Goal: Task Accomplishment & Management: Manage account settings

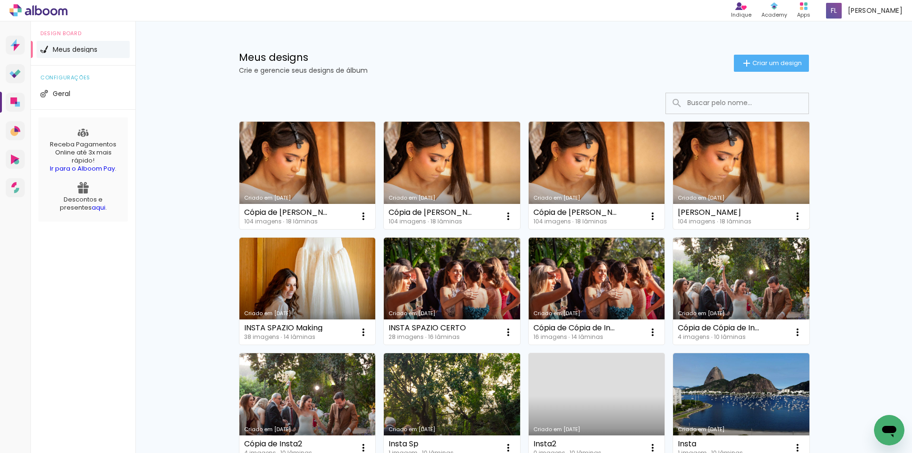
click at [732, 164] on link "Criado em [DATE]" at bounding box center [741, 175] width 136 height 107
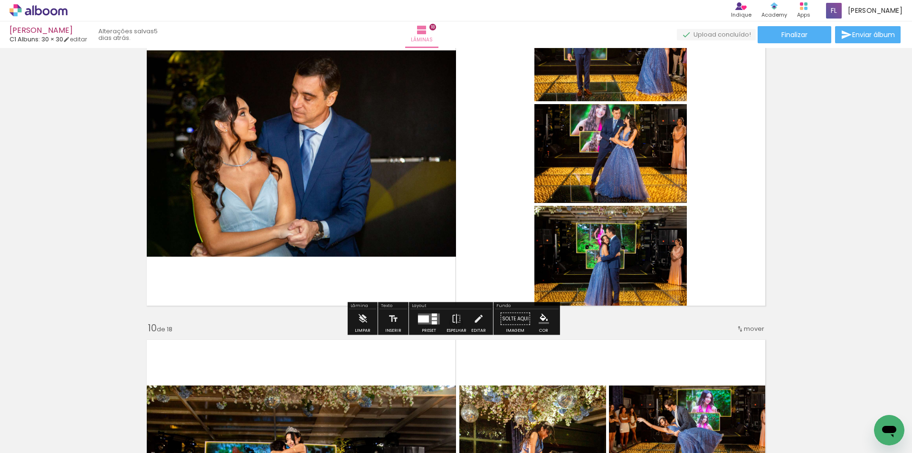
scroll to position [2797, 0]
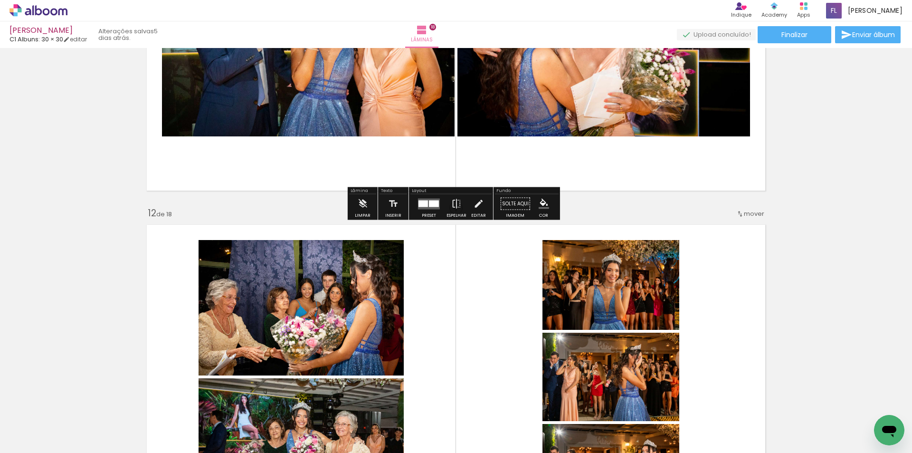
scroll to position [3746, 0]
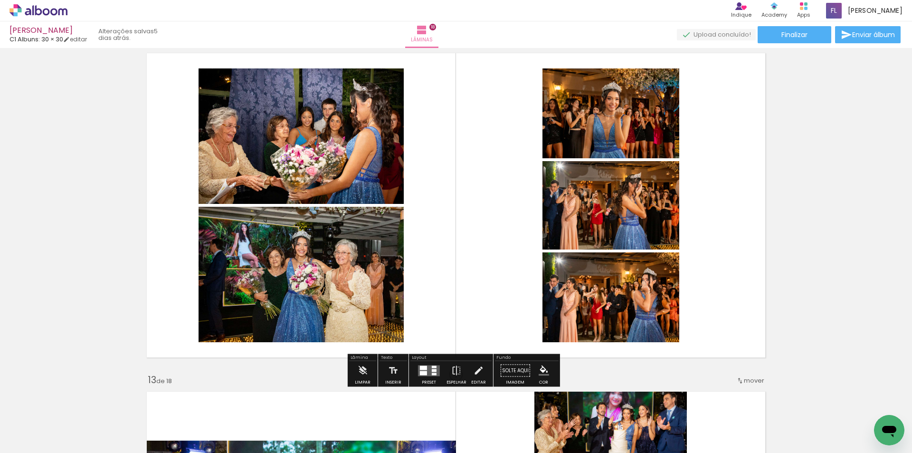
click at [713, 169] on quentale-layouter at bounding box center [455, 205] width 629 height 314
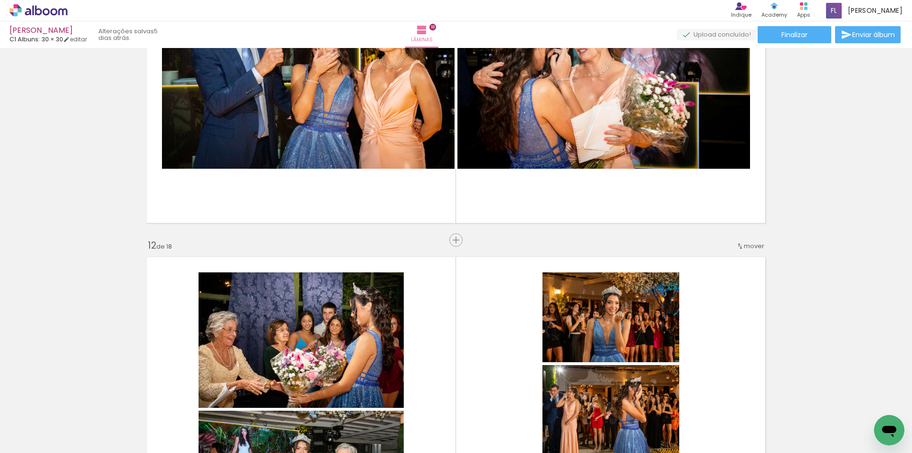
scroll to position [3461, 0]
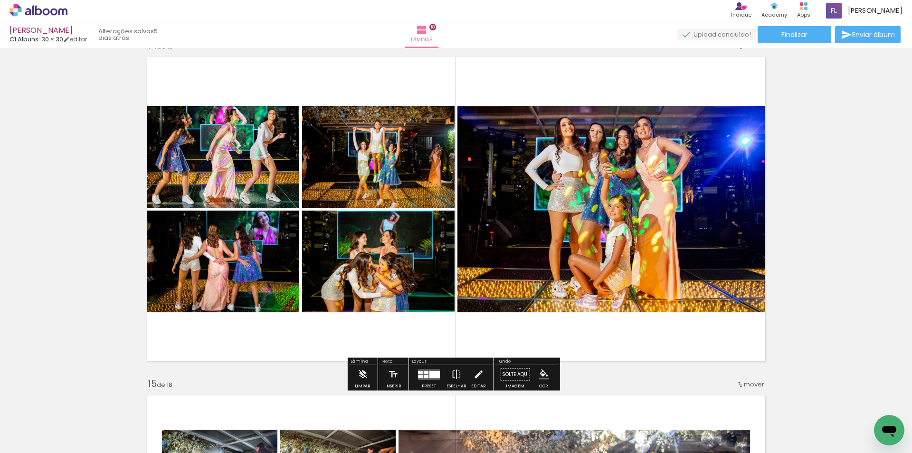
scroll to position [4459, 0]
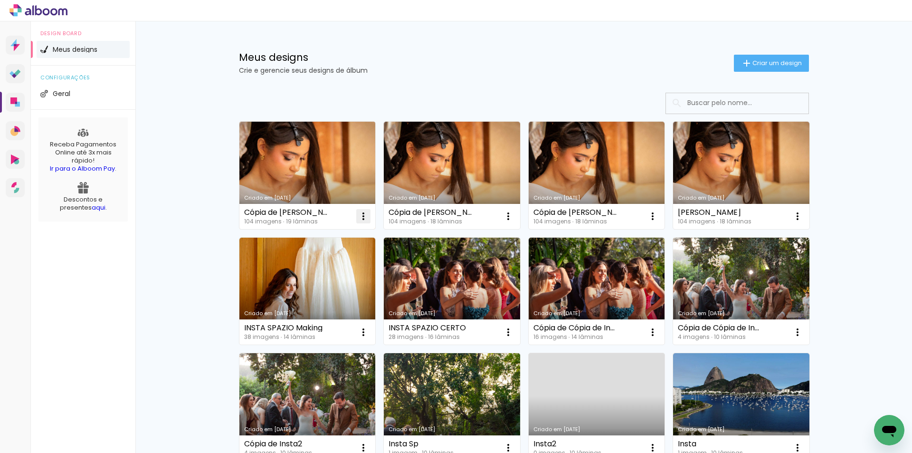
click at [361, 213] on iron-icon at bounding box center [363, 215] width 11 height 11
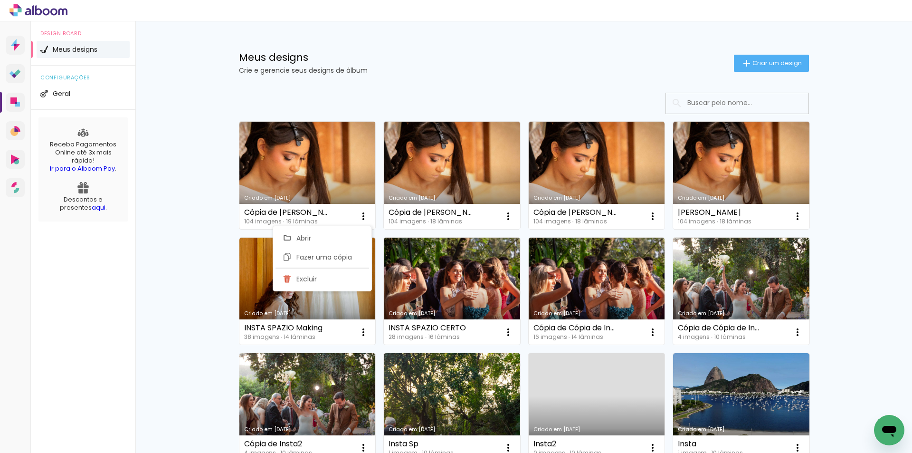
click at [333, 214] on div "Cópia de Nicole Abrahão CERTA 104 imagens ∙ 19 lâminas Abrir Fazer uma cópia Ex…" at bounding box center [307, 216] width 136 height 25
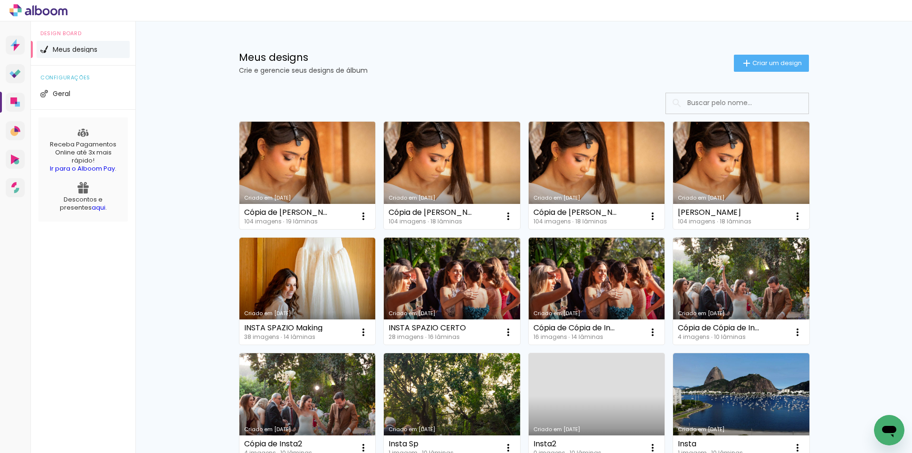
drag, startPoint x: 313, startPoint y: 211, endPoint x: 320, endPoint y: 212, distance: 6.7
click at [313, 211] on div "Cópia de [PERSON_NAME] CERTA" at bounding box center [285, 212] width 83 height 8
click at [320, 212] on div "Cópia de [PERSON_NAME] CERTA" at bounding box center [285, 212] width 83 height 8
click at [314, 214] on div "Cópia de [PERSON_NAME] CERTA" at bounding box center [285, 212] width 83 height 8
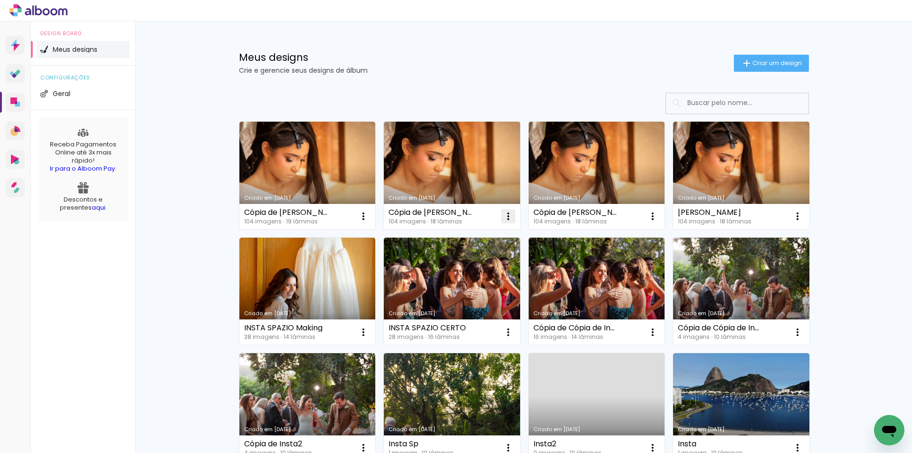
click at [507, 215] on iron-icon at bounding box center [507, 215] width 11 height 11
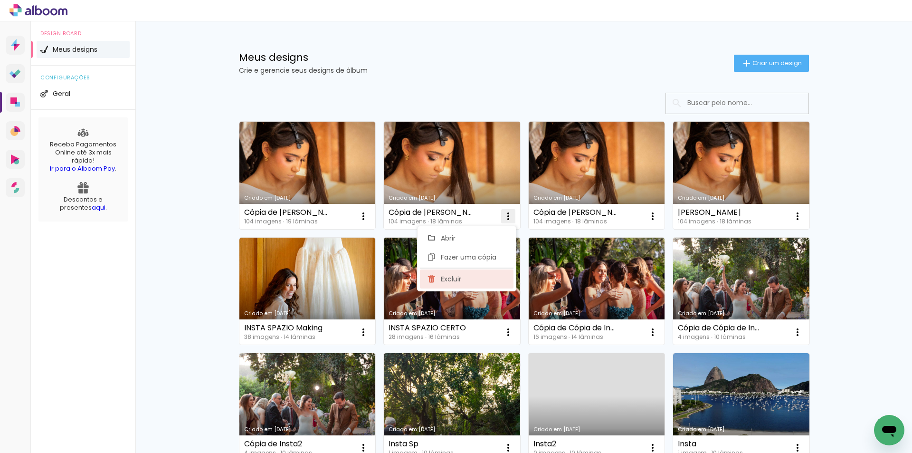
click at [468, 277] on paper-item "Excluir" at bounding box center [467, 278] width 94 height 19
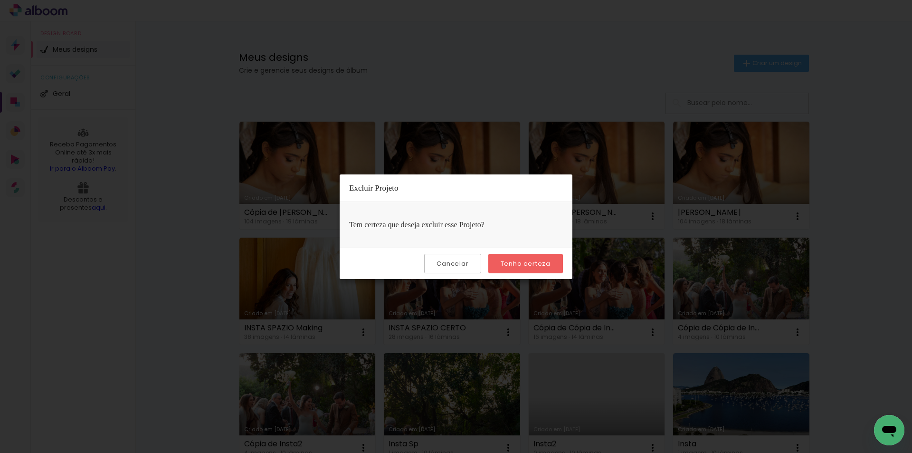
click at [0, 0] on slot "Tenho certeza" at bounding box center [0, 0] width 0 height 0
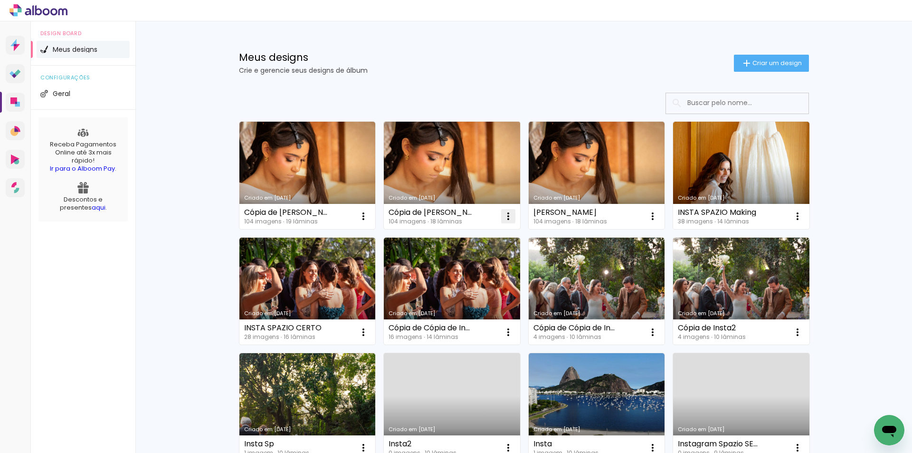
click at [505, 214] on iron-icon at bounding box center [507, 215] width 11 height 11
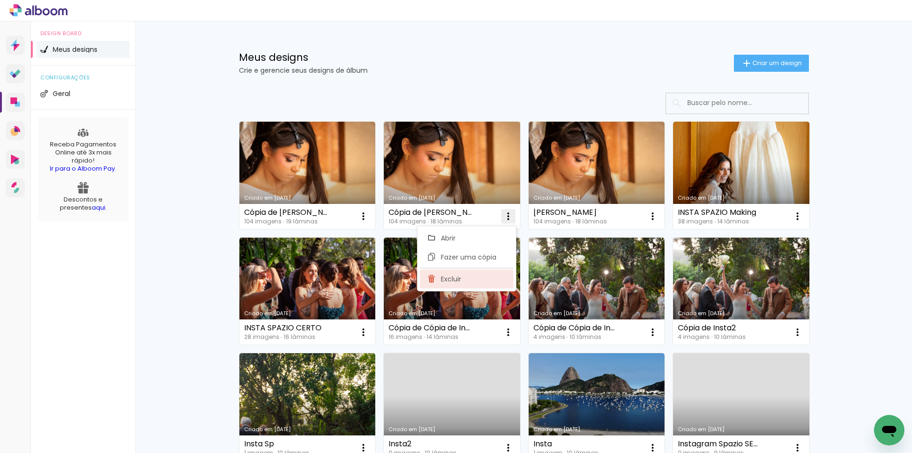
click at [482, 274] on paper-item "Excluir" at bounding box center [467, 278] width 94 height 19
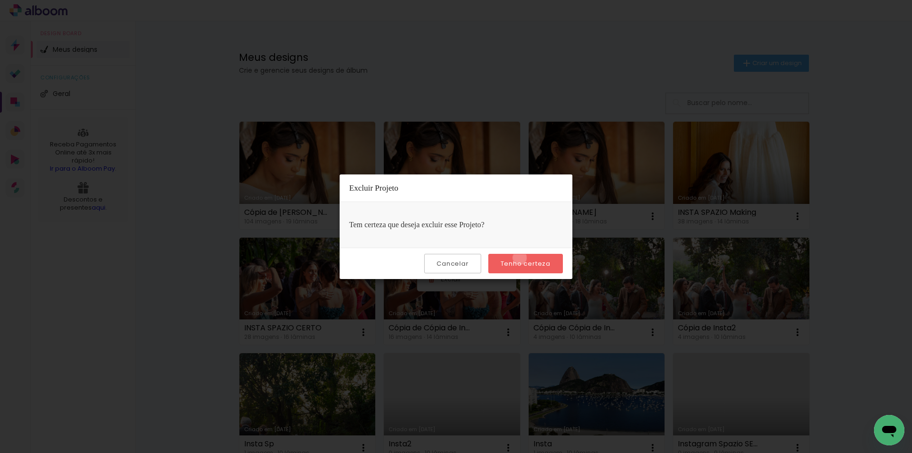
click at [521, 257] on paper-button "Tenho certeza" at bounding box center [525, 263] width 75 height 19
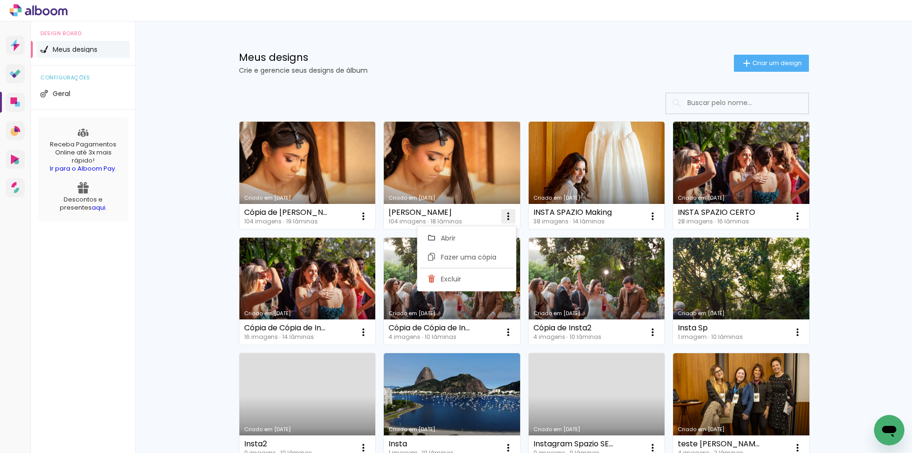
click at [504, 214] on iron-icon at bounding box center [507, 215] width 11 height 11
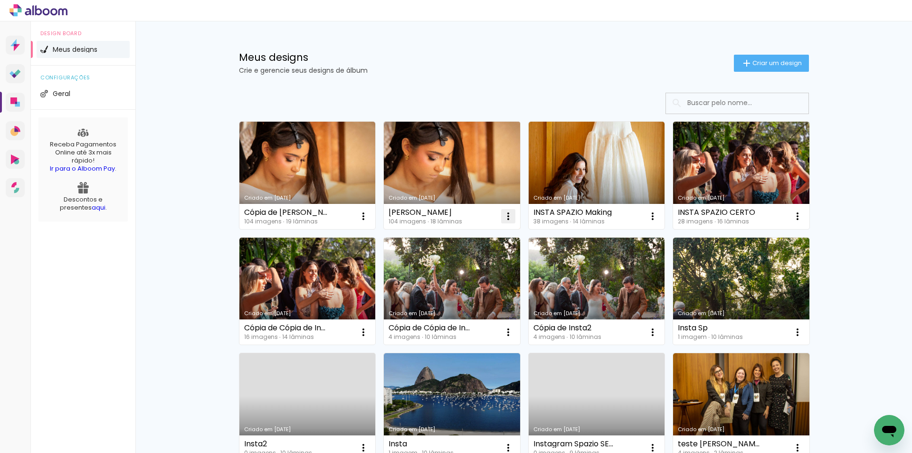
click at [507, 217] on iron-icon at bounding box center [507, 215] width 11 height 11
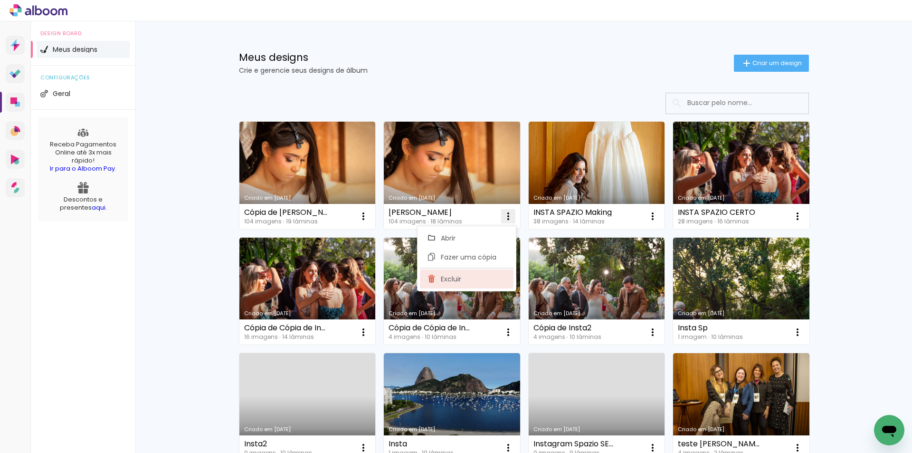
click at [470, 279] on paper-item "Excluir" at bounding box center [467, 278] width 94 height 19
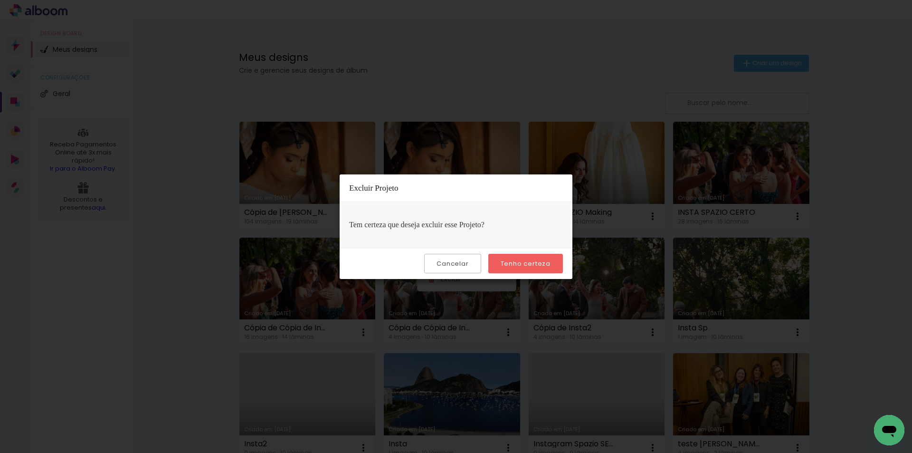
click at [0, 0] on slot "Tenho certeza" at bounding box center [0, 0] width 0 height 0
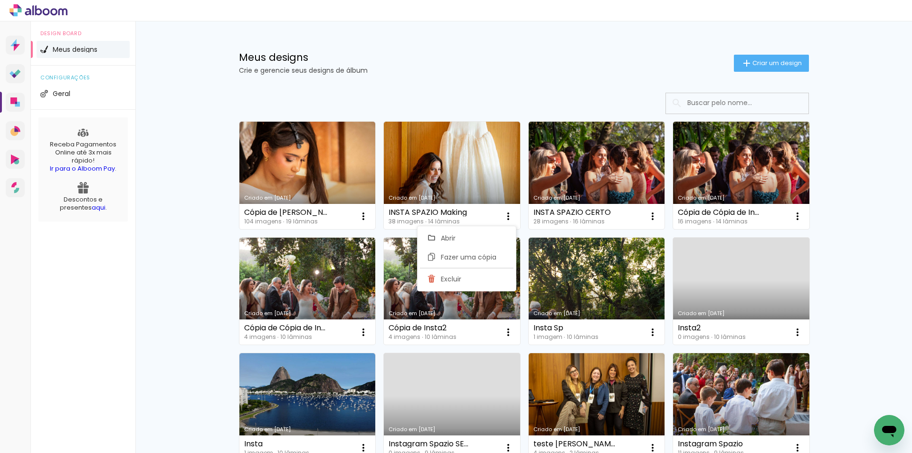
click at [568, 58] on h1 "Meus designs" at bounding box center [486, 57] width 495 height 10
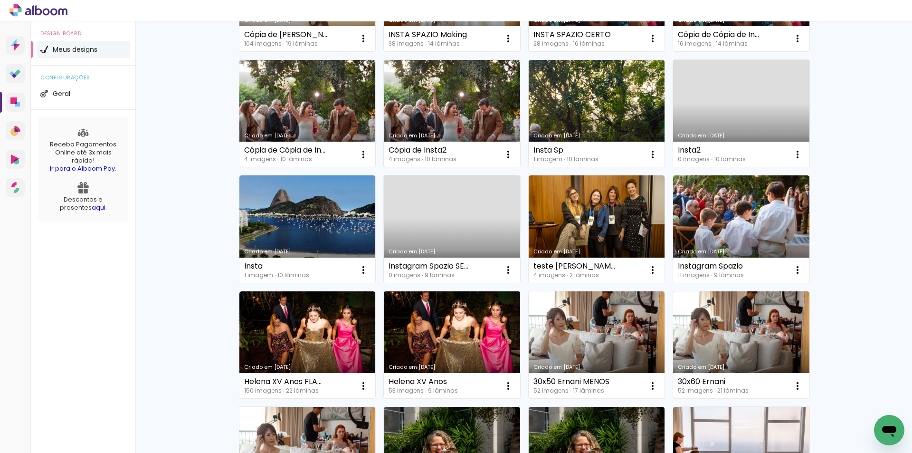
scroll to position [237, 0]
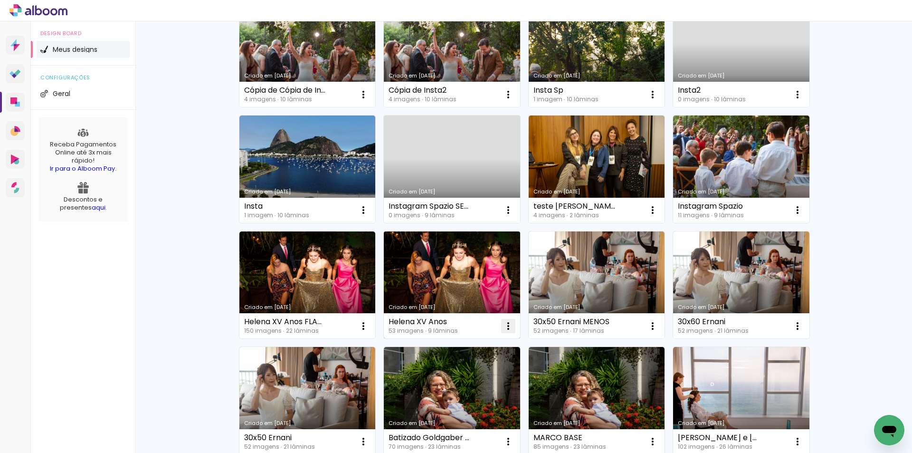
click at [503, 325] on iron-icon at bounding box center [507, 325] width 11 height 11
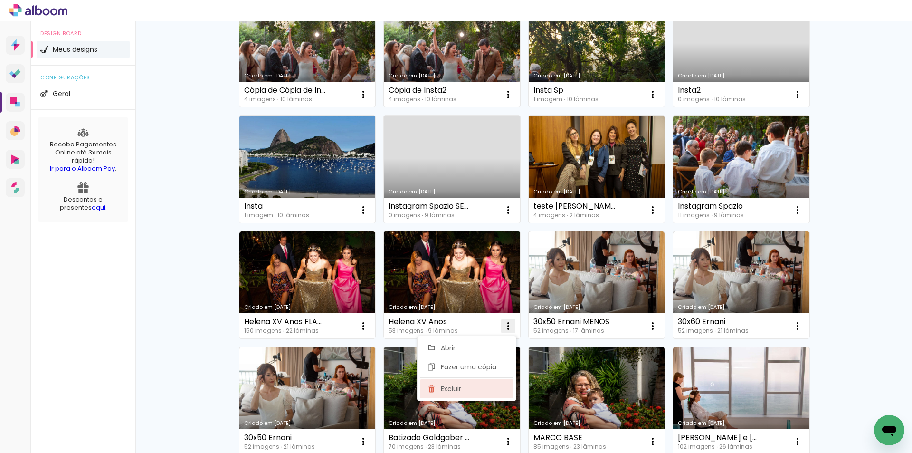
click at [476, 387] on paper-item "Excluir" at bounding box center [467, 388] width 94 height 19
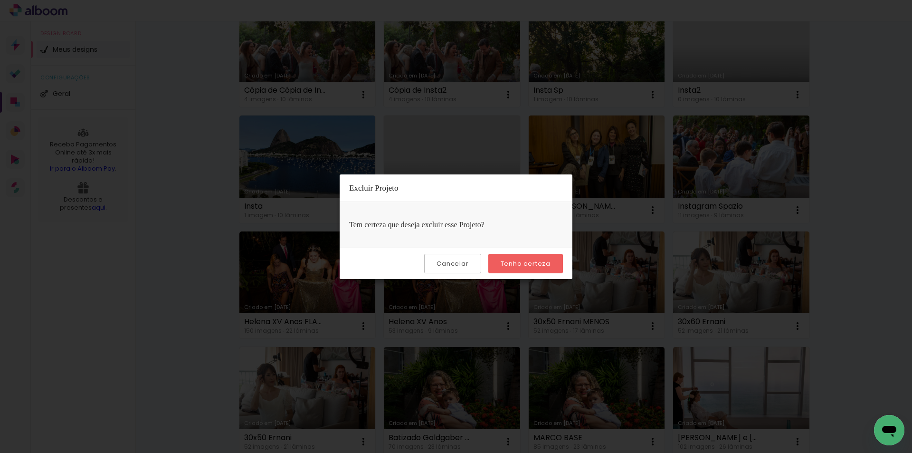
click at [0, 0] on slot "Tenho certeza" at bounding box center [0, 0] width 0 height 0
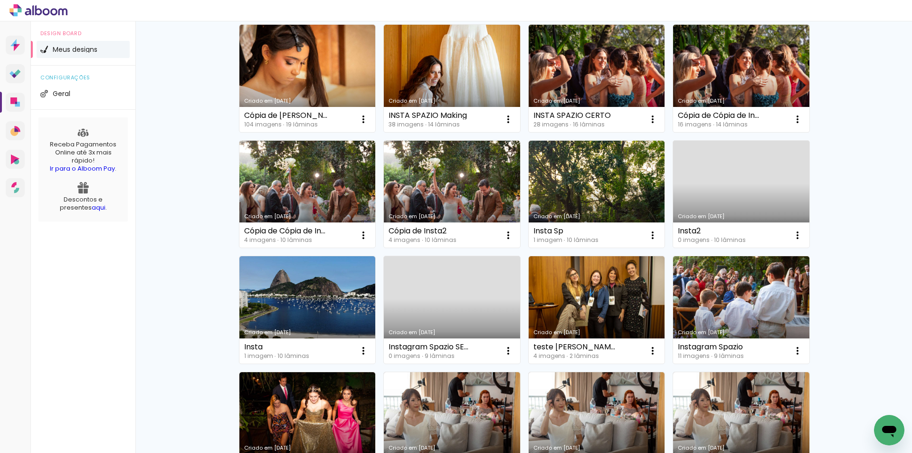
scroll to position [0, 0]
